Goal: Task Accomplishment & Management: Use online tool/utility

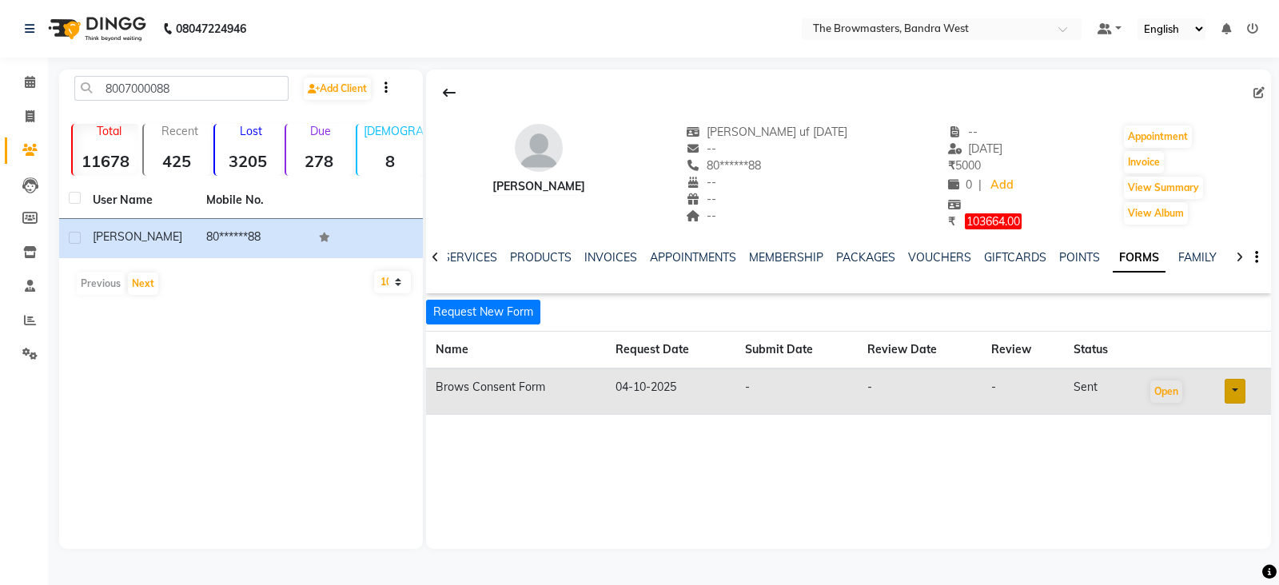
scroll to position [0, 101]
click at [23, 79] on span at bounding box center [30, 83] width 28 height 18
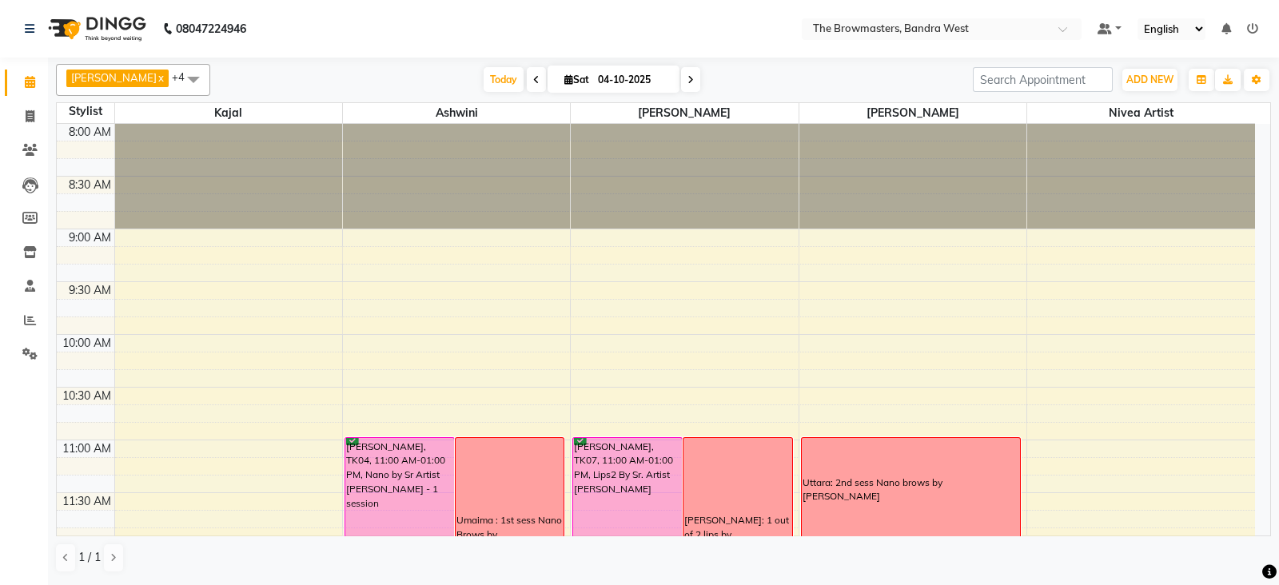
click at [567, 74] on icon at bounding box center [568, 79] width 9 height 10
select select "10"
select select "2025"
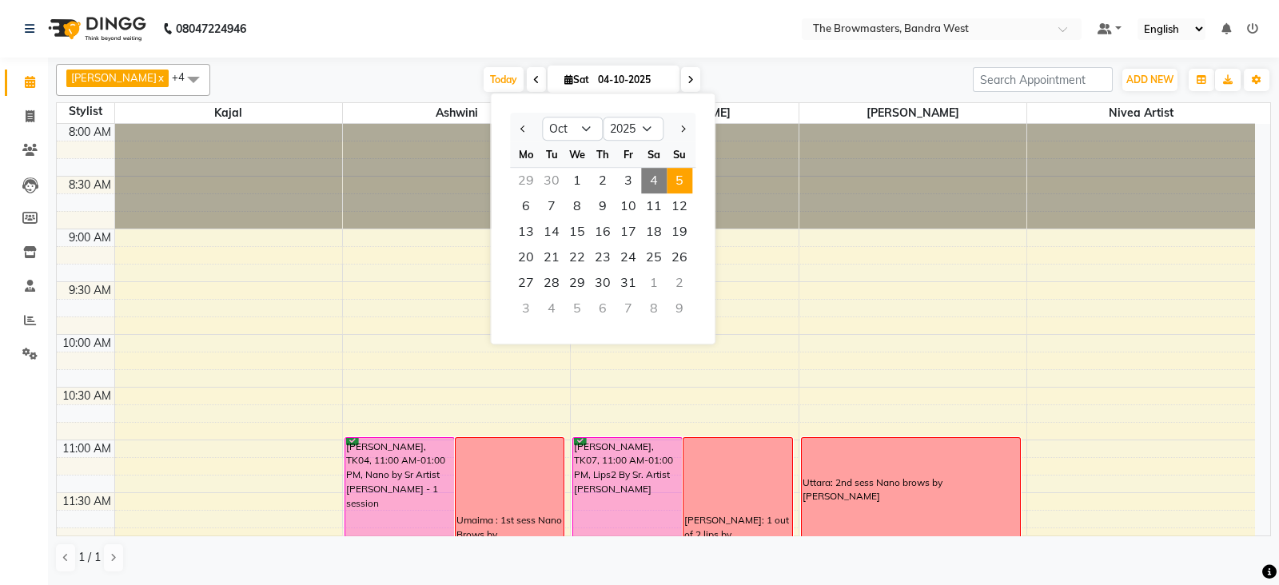
click at [675, 185] on span "5" at bounding box center [679, 181] width 26 height 26
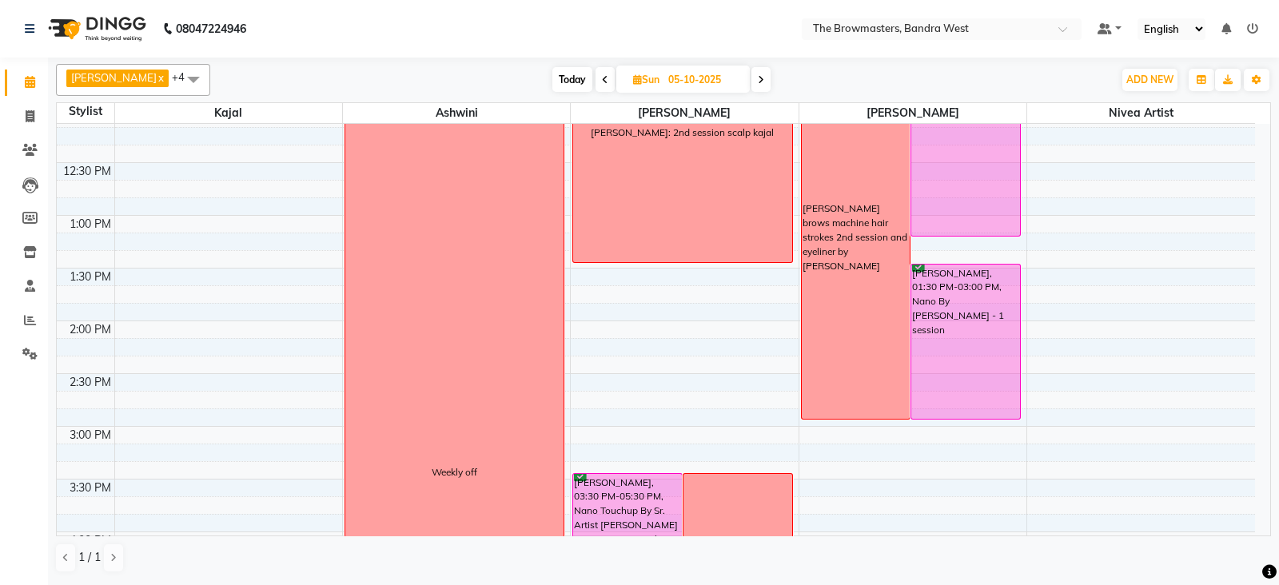
scroll to position [428, 0]
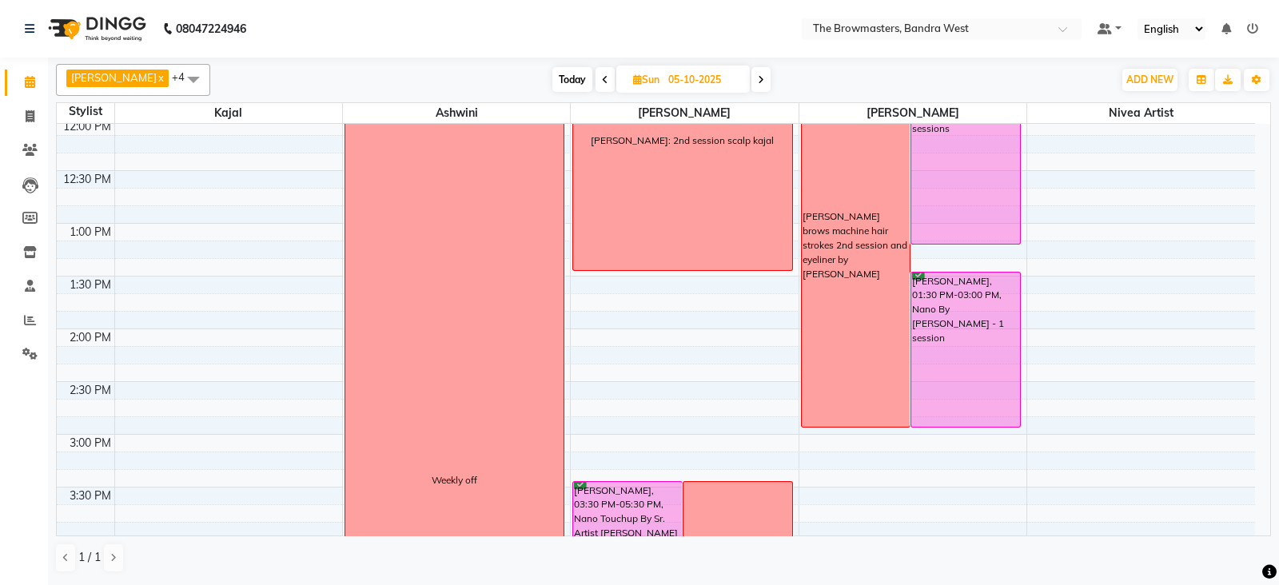
click at [766, 70] on span at bounding box center [760, 79] width 19 height 25
type input "[DATE]"
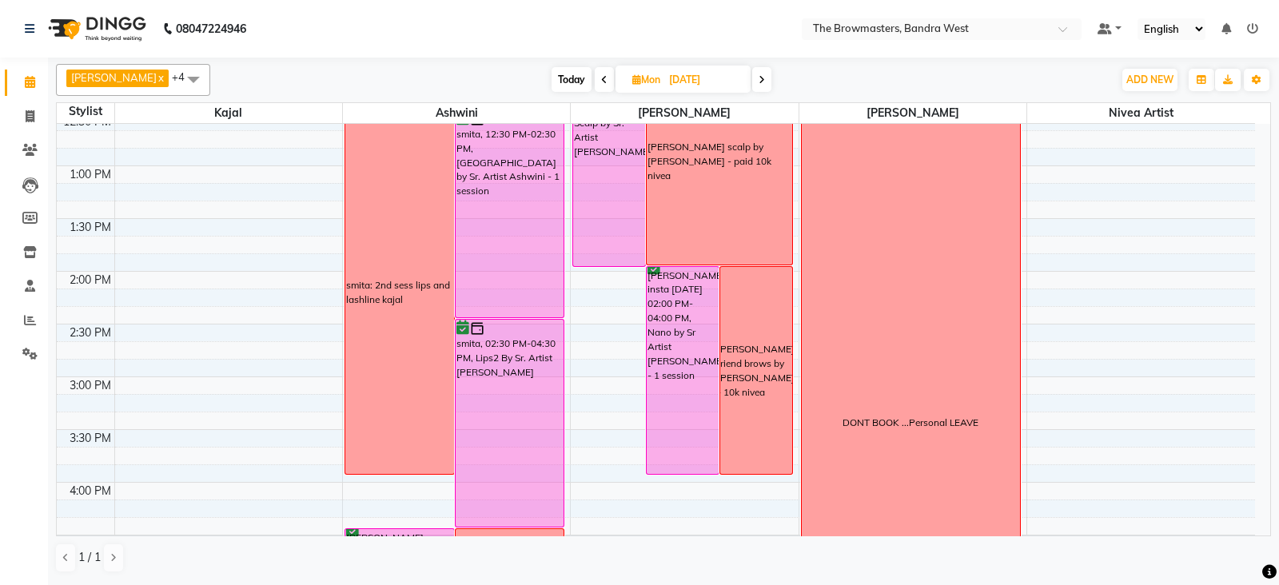
scroll to position [483, 0]
